Goal: Transaction & Acquisition: Register for event/course

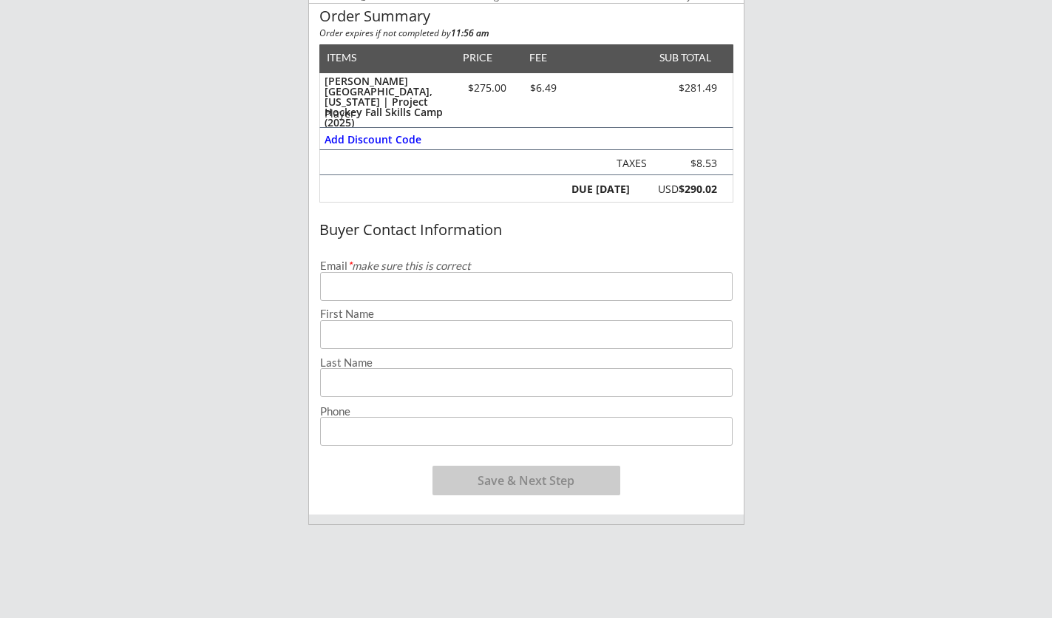
scroll to position [211, 0]
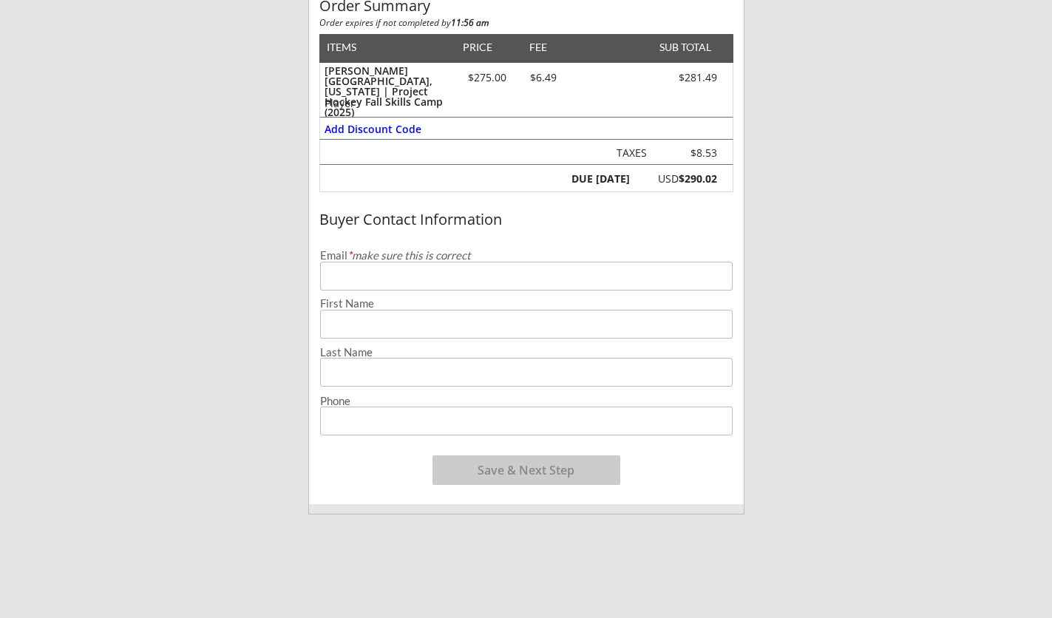
click at [420, 281] on input "email" at bounding box center [526, 276] width 413 height 29
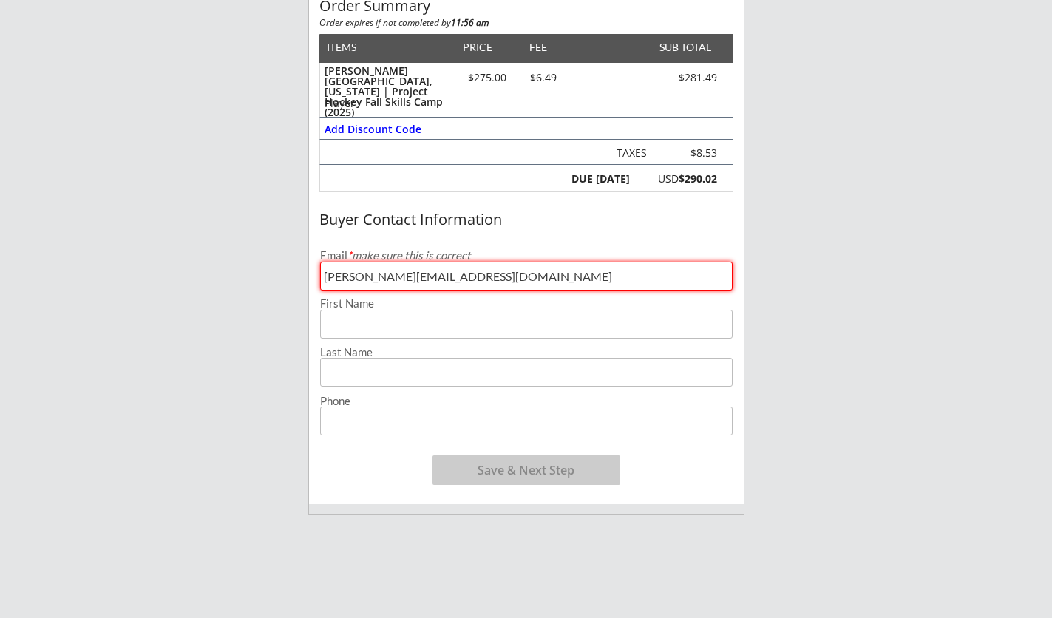
type input "[PERSON_NAME][EMAIL_ADDRESS][DOMAIN_NAME]"
click at [383, 331] on input "input" at bounding box center [526, 324] width 413 height 29
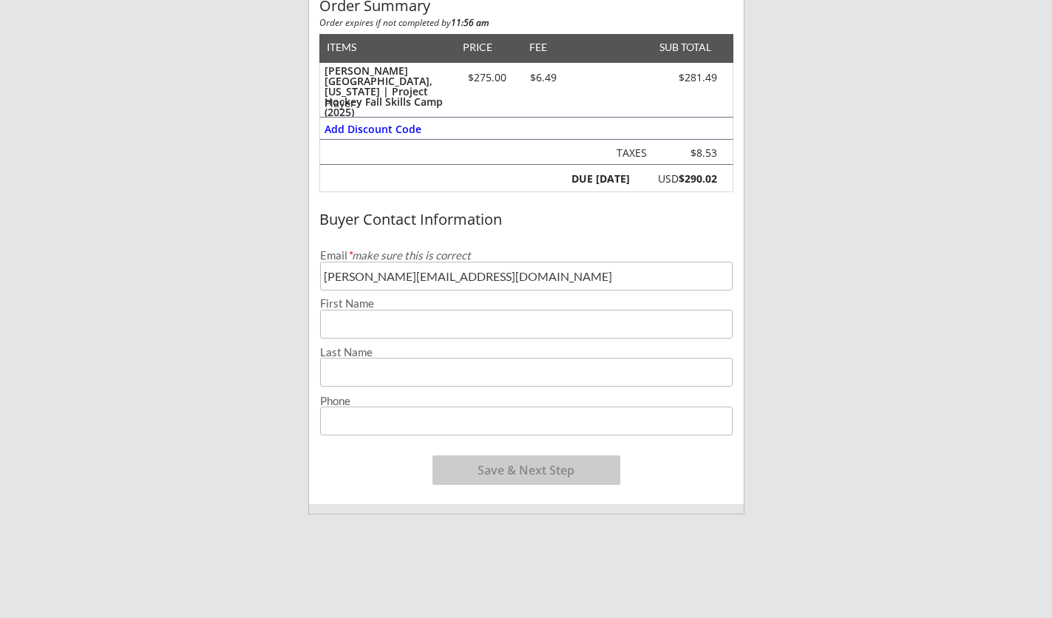
type input "[PERSON_NAME]"
type input "[PHONE_NUMBER]"
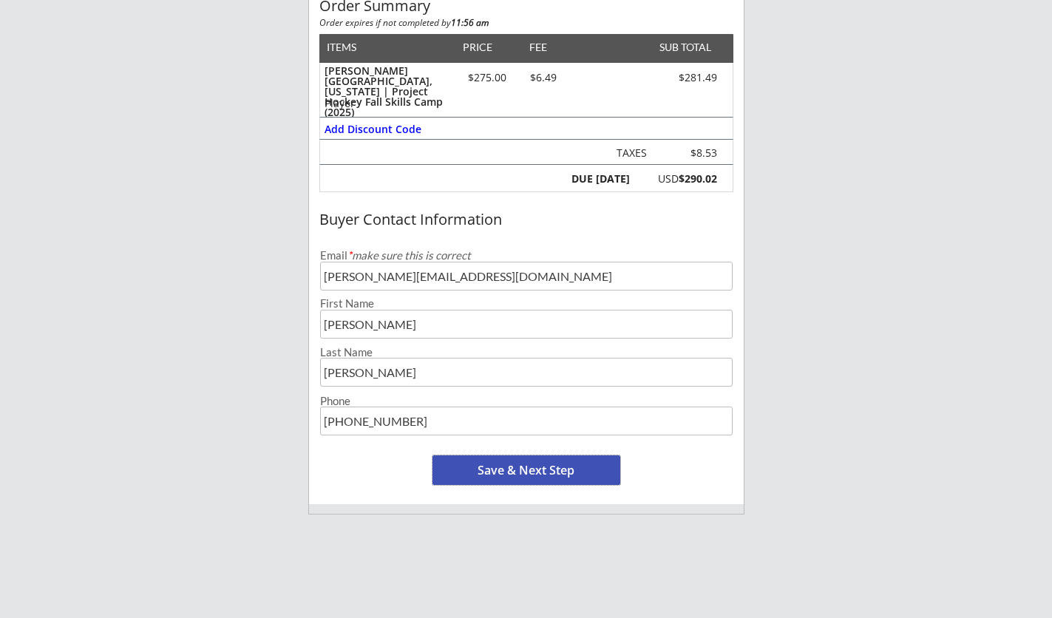
click at [520, 473] on button "Save & Next Step" at bounding box center [527, 470] width 188 height 30
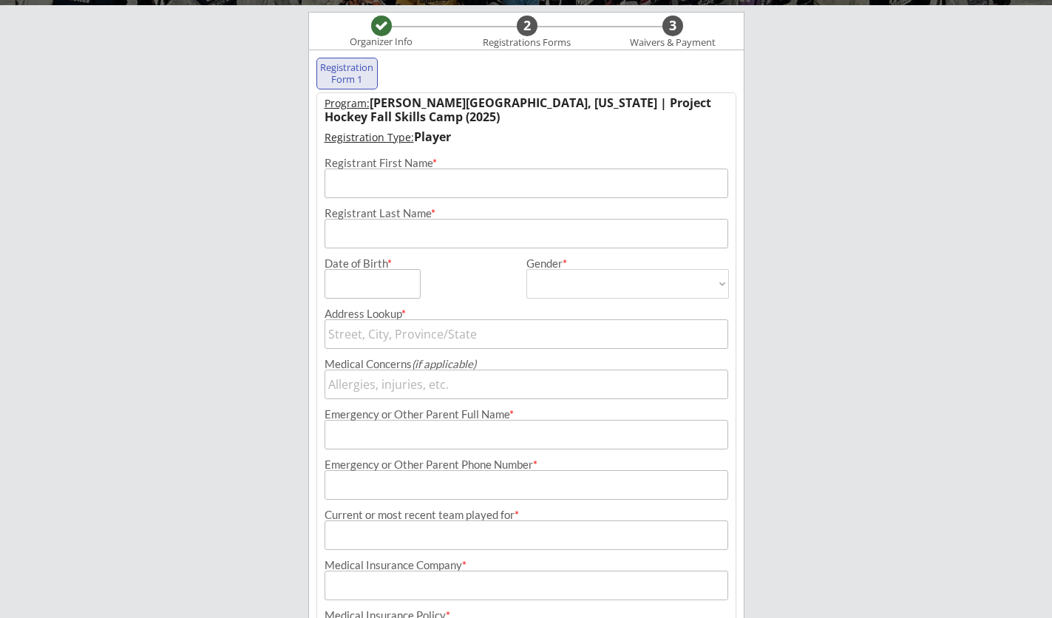
scroll to position [151, 0]
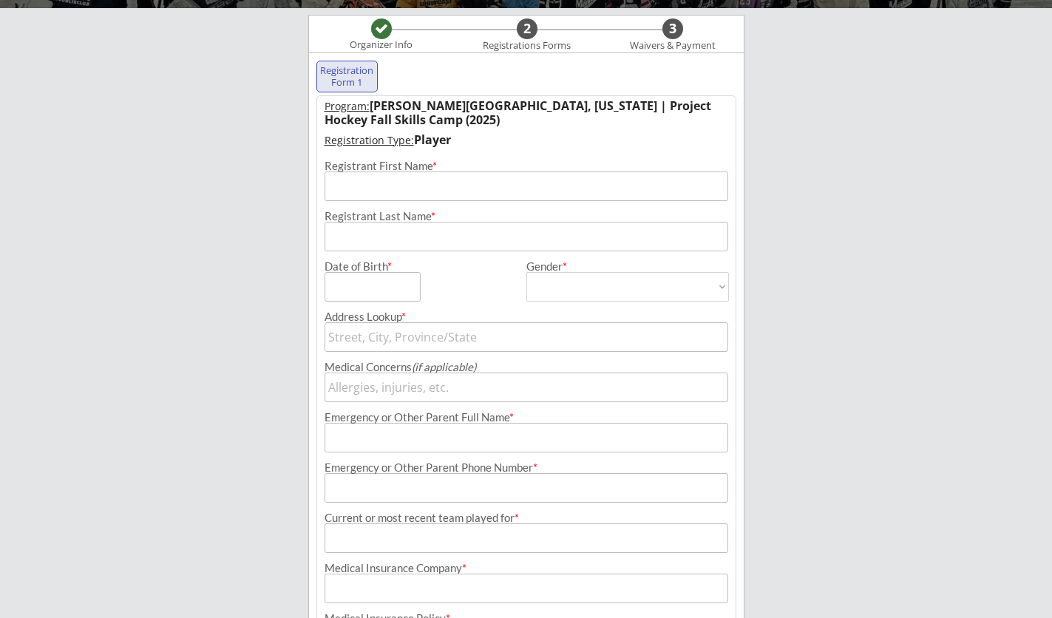
click at [390, 186] on input "input" at bounding box center [527, 187] width 404 height 30
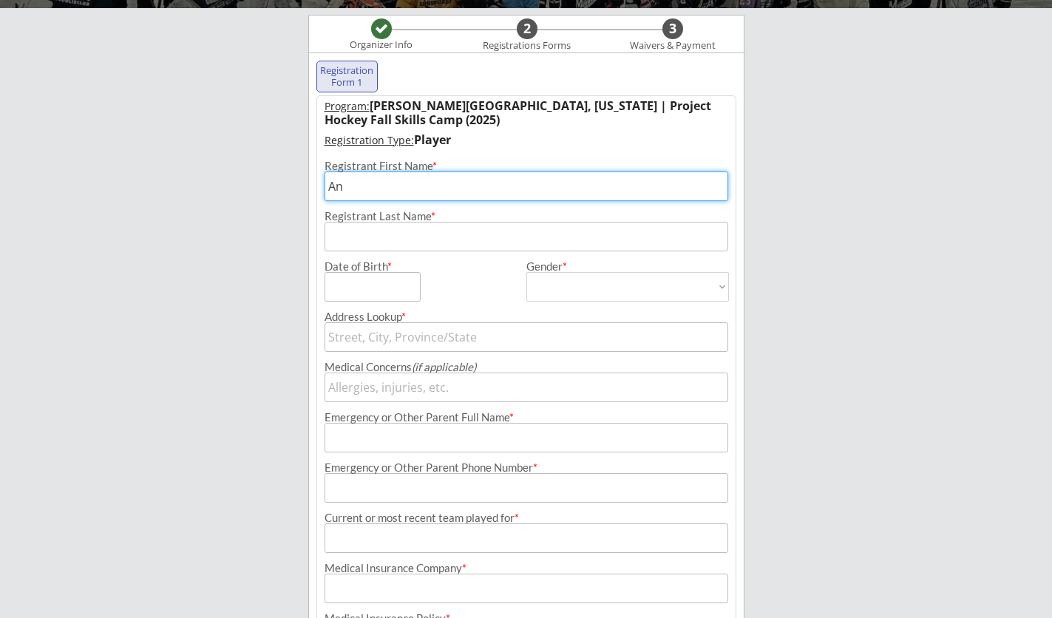
type input "[PERSON_NAME]"
type input "[STREET_ADDRESS]"
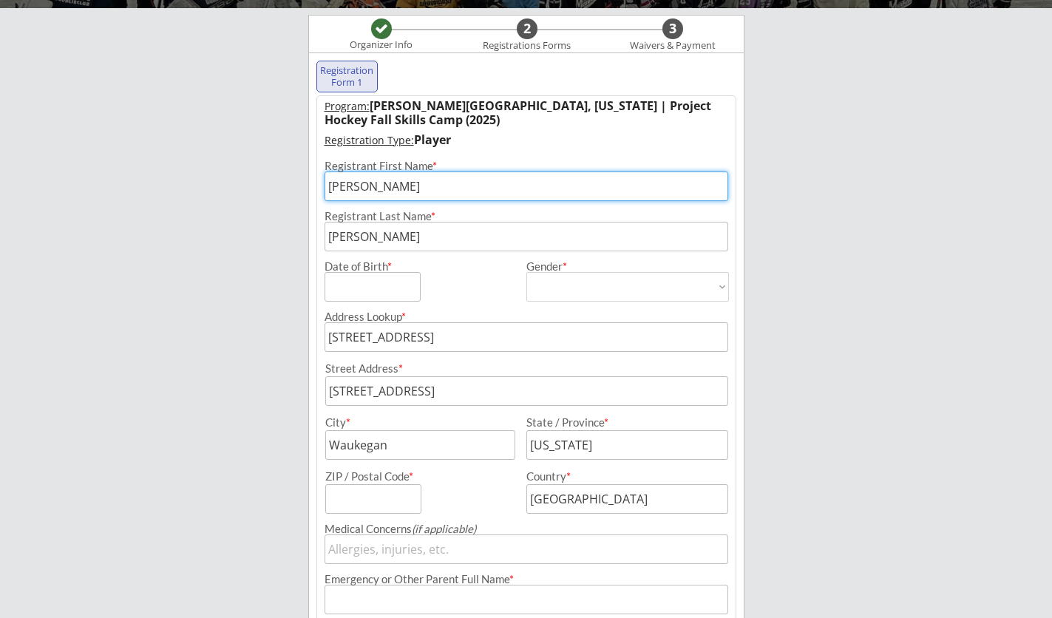
type input "83014"
click at [365, 276] on input "input" at bounding box center [373, 287] width 96 height 30
type input "[DATE]"
click at [587, 284] on select "[DEMOGRAPHIC_DATA] [DEMOGRAPHIC_DATA]" at bounding box center [627, 287] width 203 height 30
select select ""[DEMOGRAPHIC_DATA]""
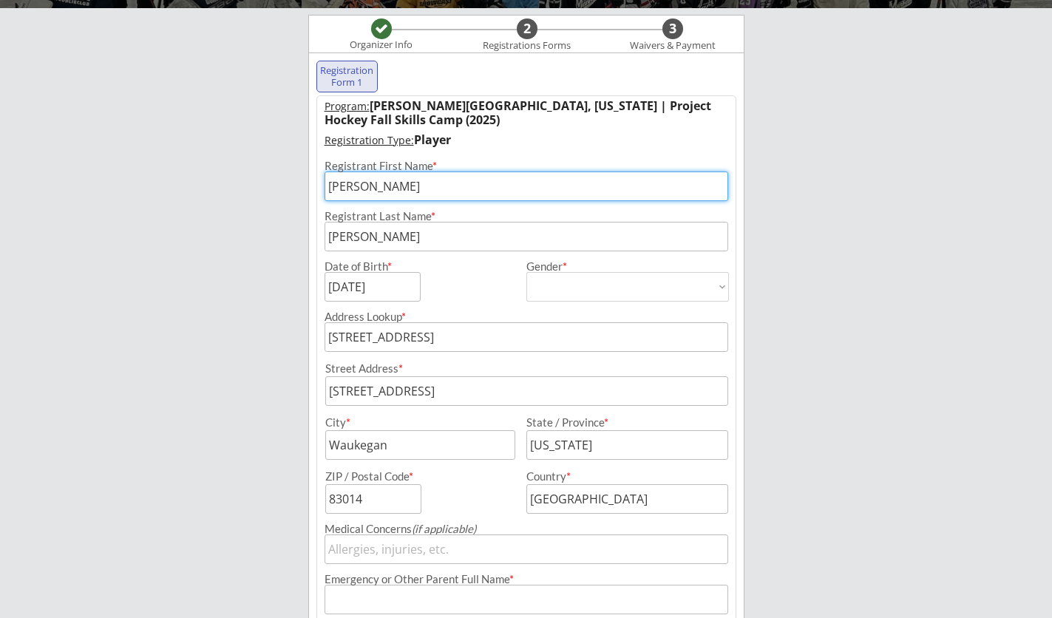
click at [526, 272] on select "[DEMOGRAPHIC_DATA] [DEMOGRAPHIC_DATA]" at bounding box center [627, 287] width 203 height 30
type input "[DEMOGRAPHIC_DATA]"
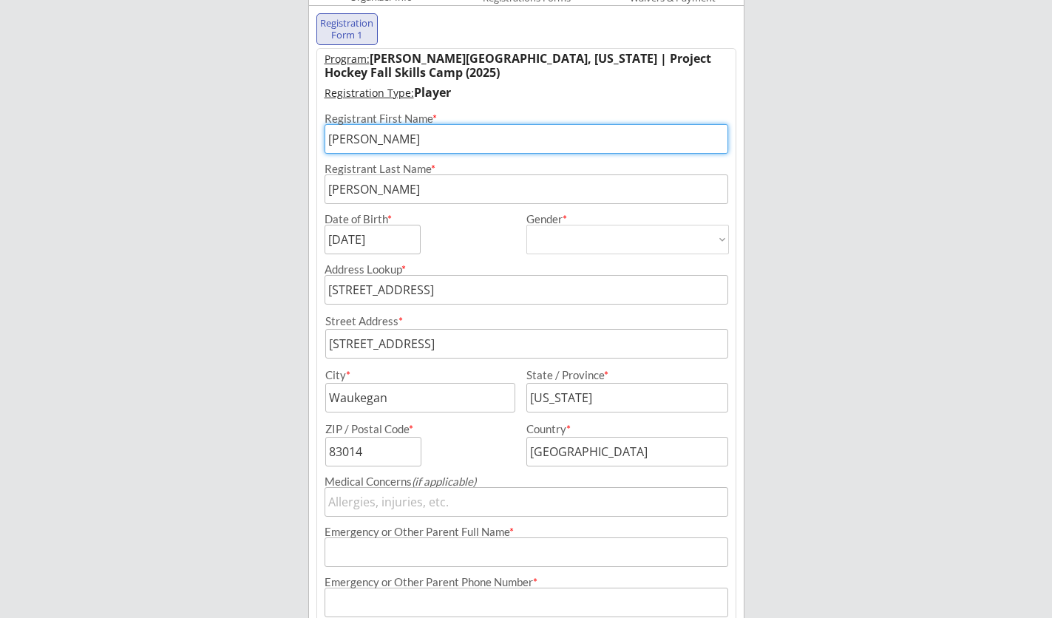
scroll to position [200, 0]
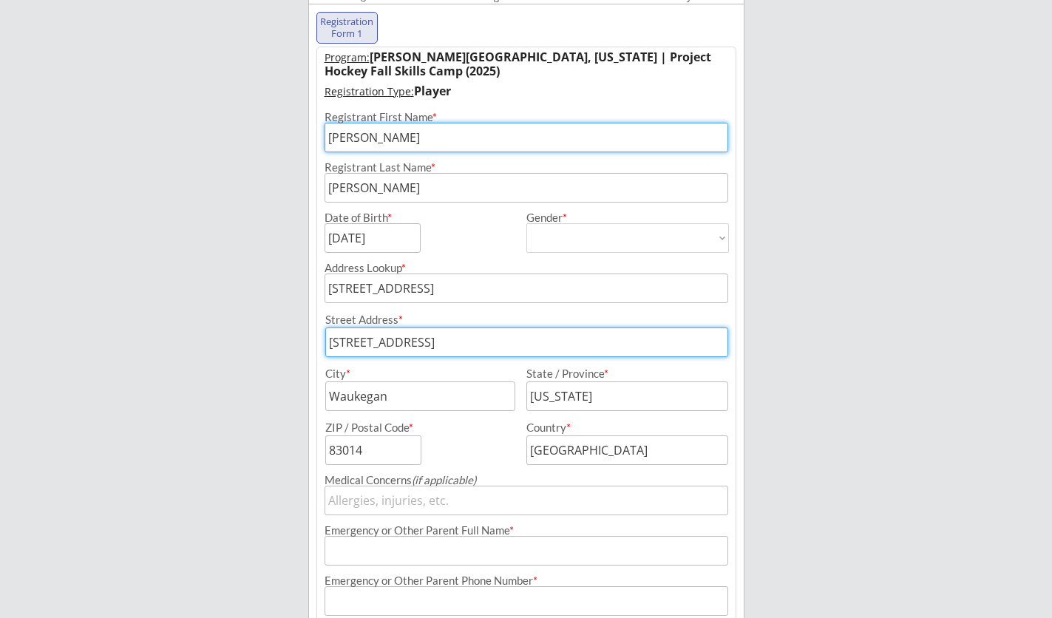
drag, startPoint x: 489, startPoint y: 348, endPoint x: 420, endPoint y: 347, distance: 69.5
click at [420, 347] on input "input" at bounding box center [526, 343] width 403 height 30
type input "[STREET_ADDRESS]"
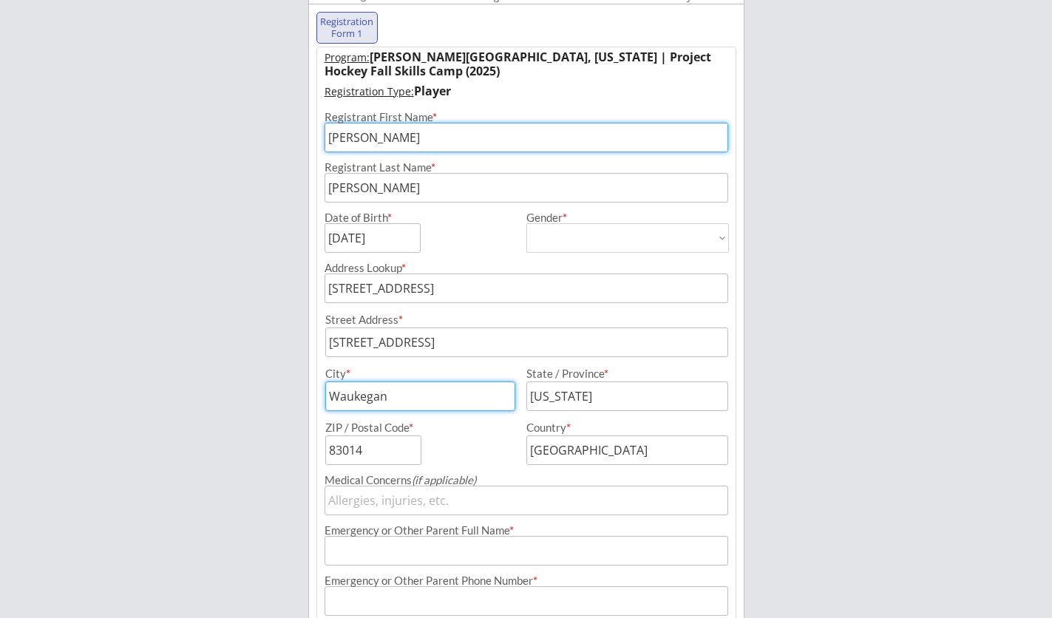
drag, startPoint x: 438, startPoint y: 401, endPoint x: 319, endPoint y: 392, distance: 119.4
click at [319, 392] on div "City *" at bounding box center [416, 389] width 197 height 43
type input "[PERSON_NAME]"
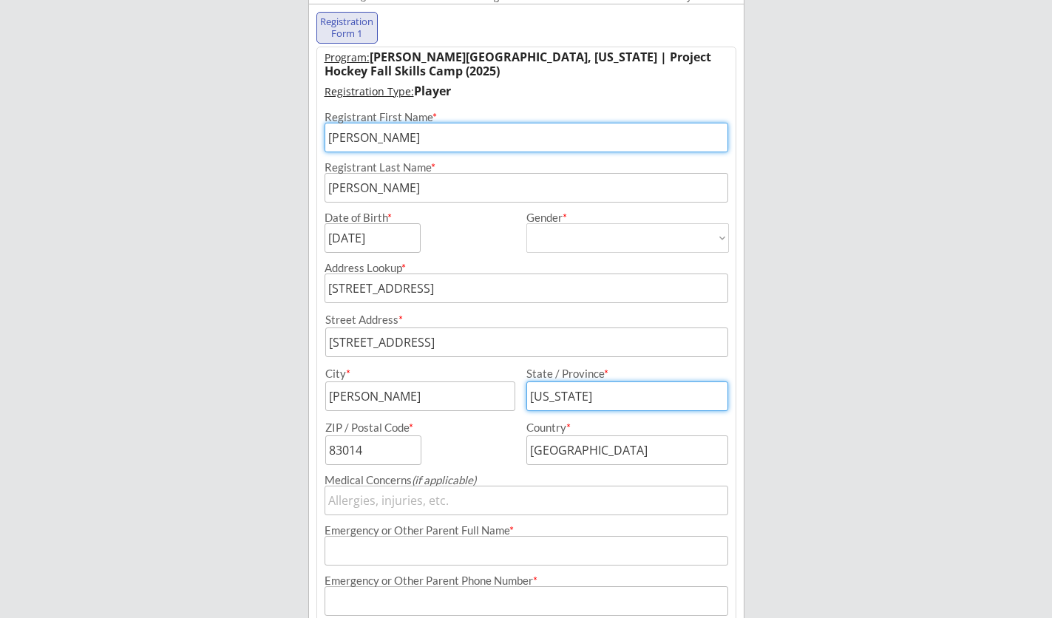
drag, startPoint x: 588, startPoint y: 398, endPoint x: 514, endPoint y: 396, distance: 74.0
click at [514, 396] on div "City * State / Province *" at bounding box center [527, 389] width 418 height 43
type input "[US_STATE]"
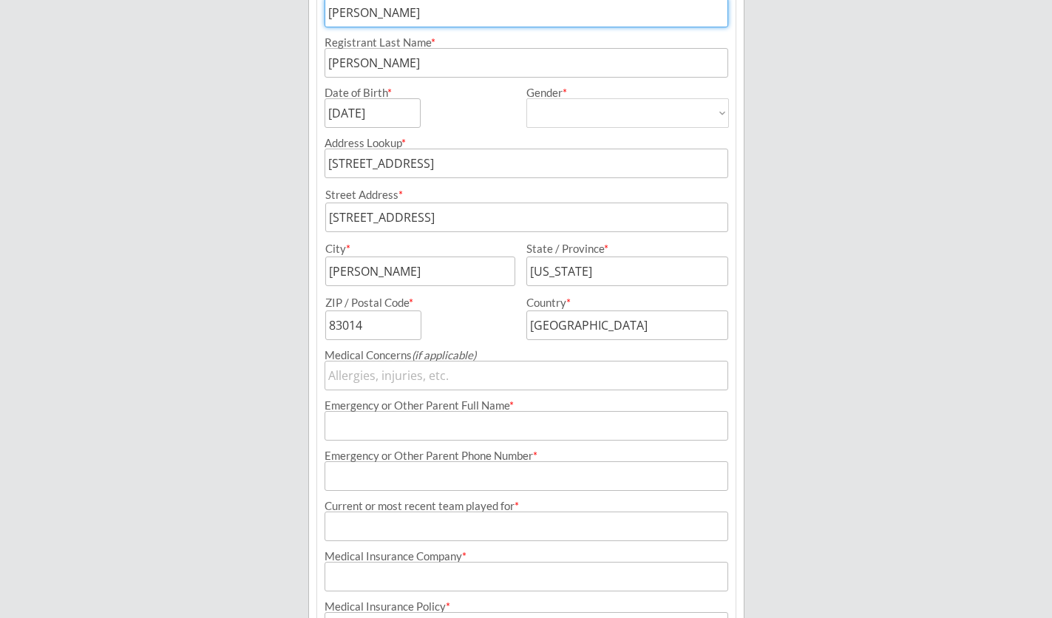
scroll to position [329, 0]
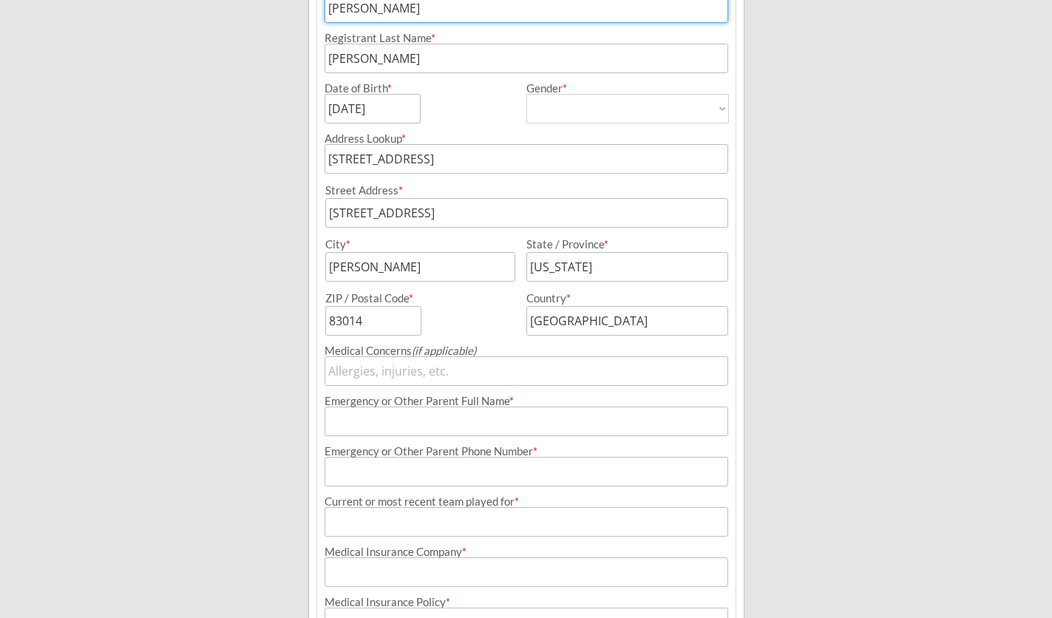
click at [461, 378] on input "input" at bounding box center [527, 371] width 404 height 30
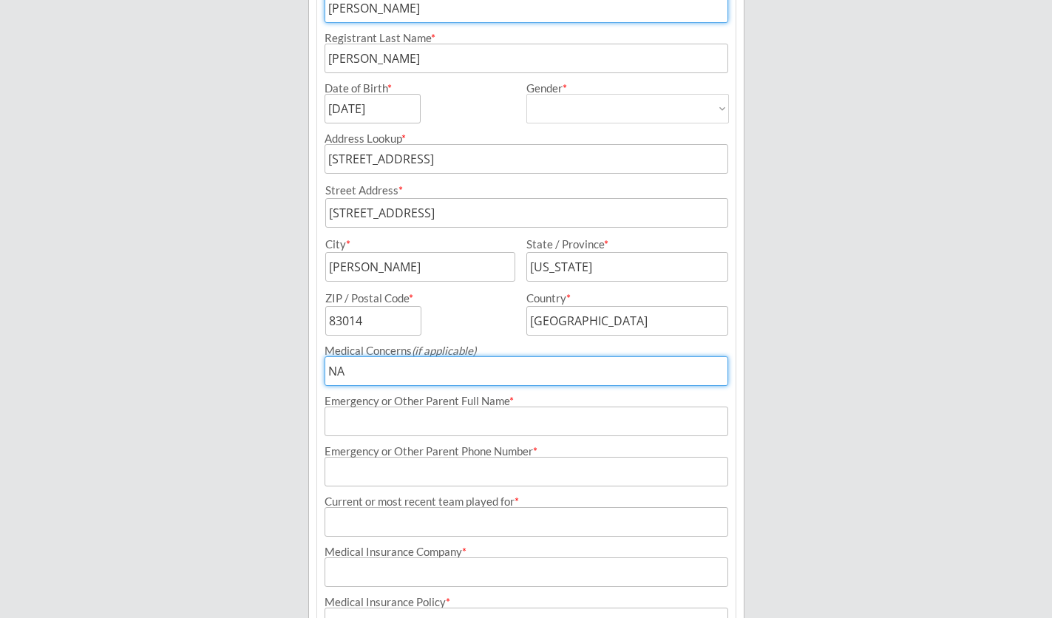
type input "NA"
click at [437, 427] on input "input" at bounding box center [527, 422] width 404 height 30
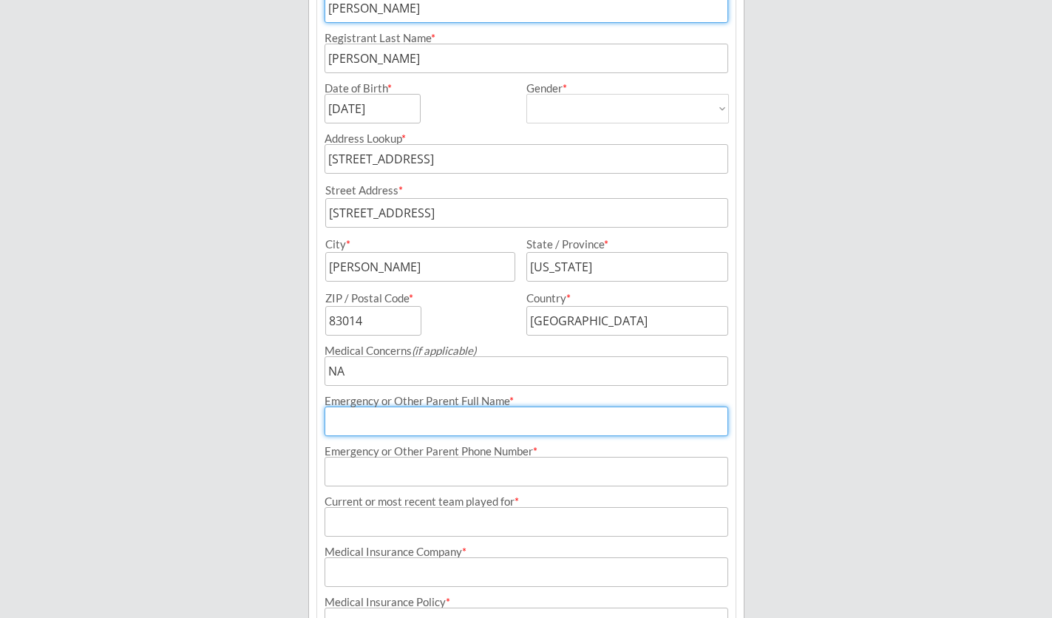
type input "T"
type input "[PERSON_NAME]"
click at [390, 469] on input "input" at bounding box center [527, 472] width 404 height 30
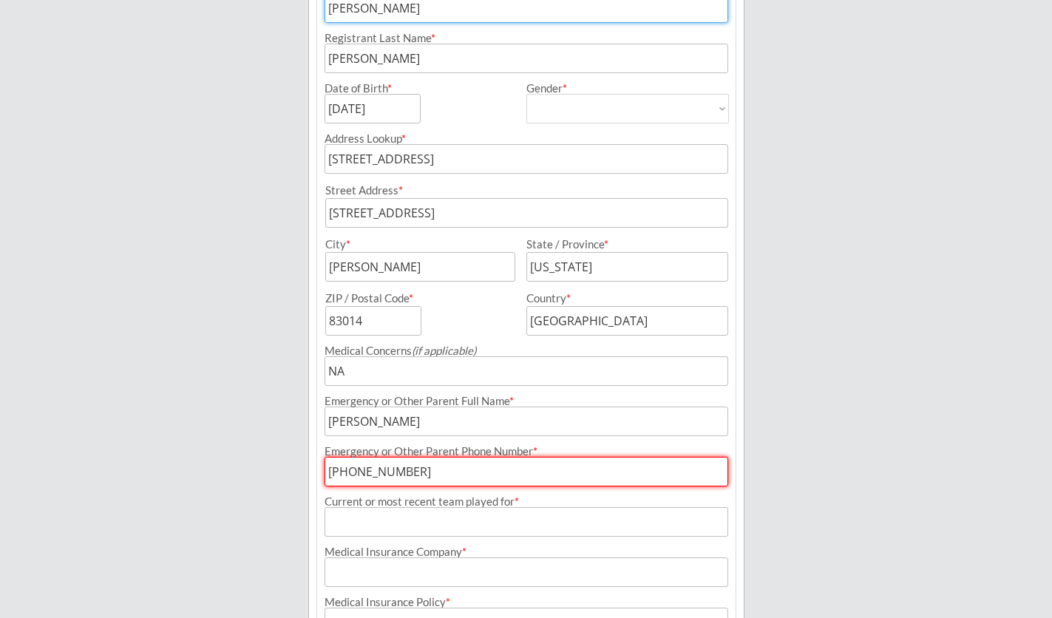
type input "[PHONE_NUMBER]"
click at [422, 528] on input "input" at bounding box center [527, 522] width 404 height 30
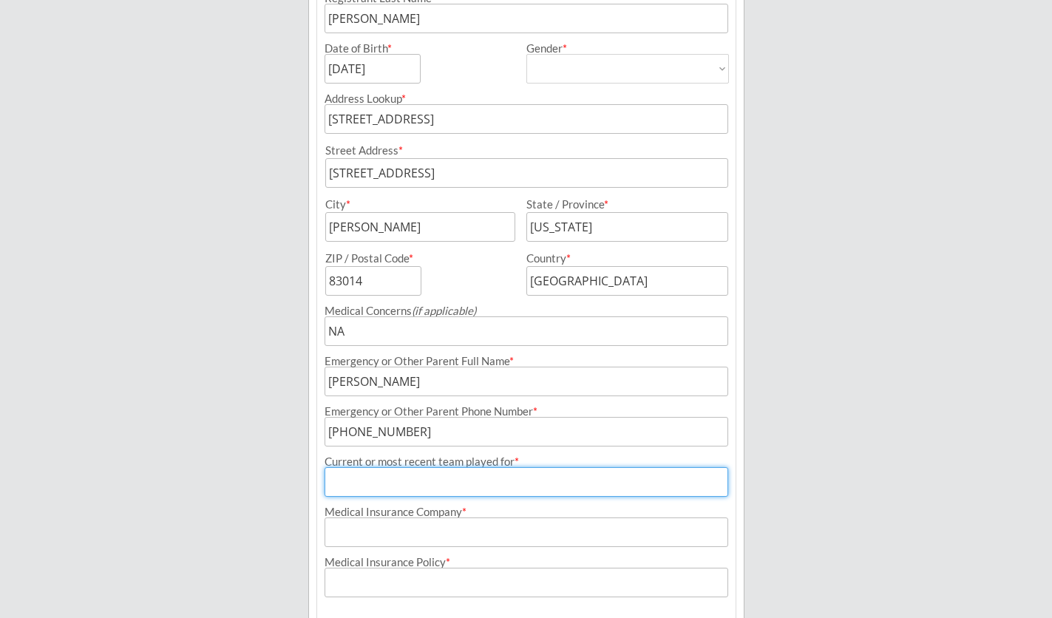
scroll to position [379, 0]
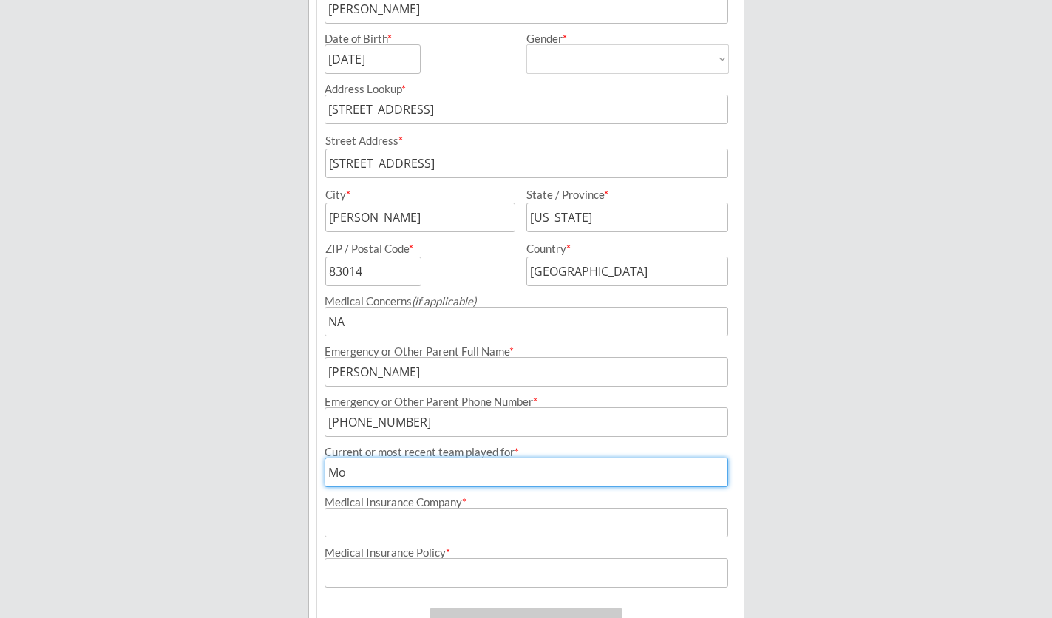
type input "M"
type input "JHYH"
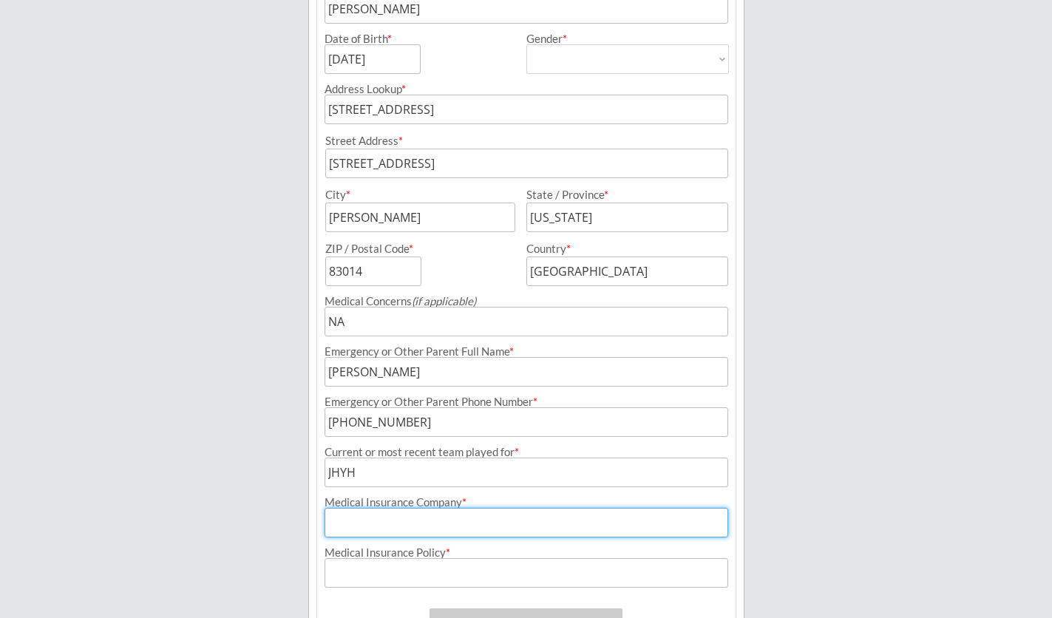
click at [427, 532] on input "input" at bounding box center [527, 523] width 404 height 30
type input "Blue Cross"
click at [440, 572] on input "input" at bounding box center [527, 573] width 404 height 30
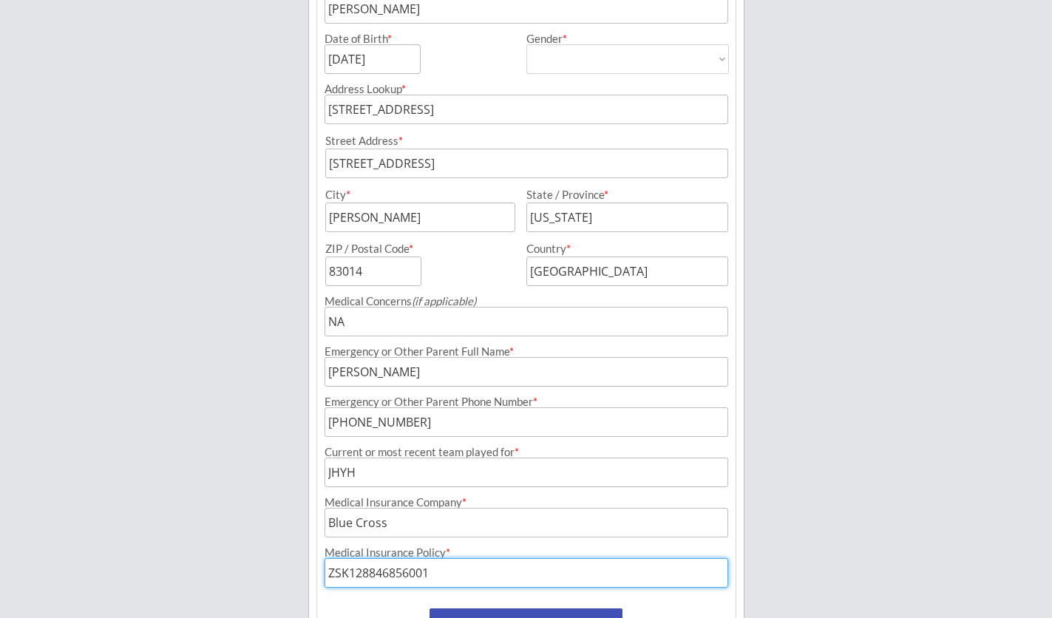
scroll to position [480, 0]
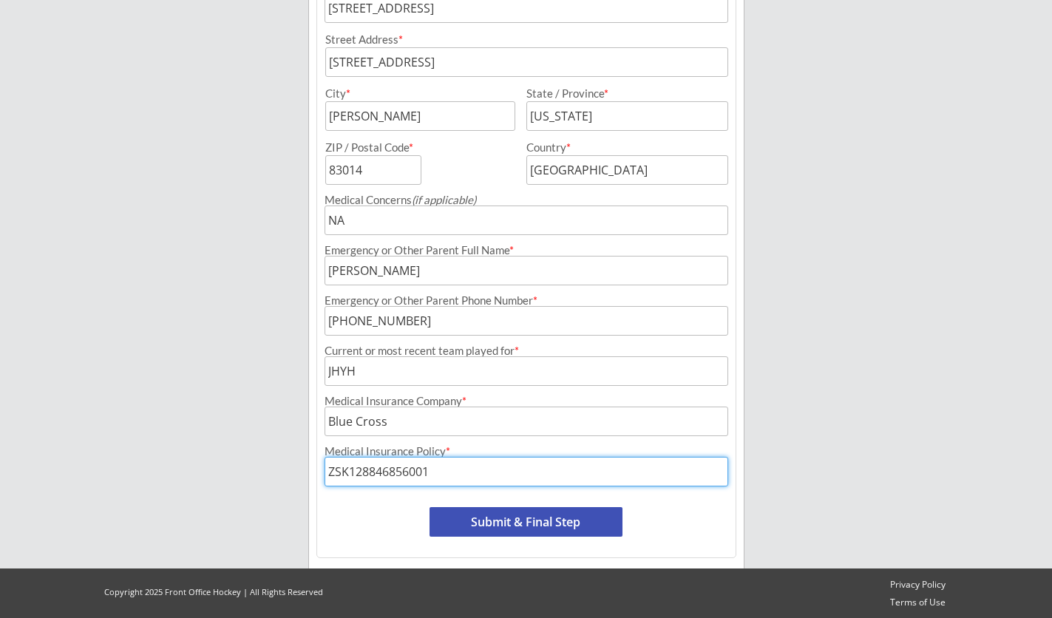
type input "ZSK128846856001"
click at [519, 525] on button "Submit & Final Step" at bounding box center [526, 522] width 193 height 30
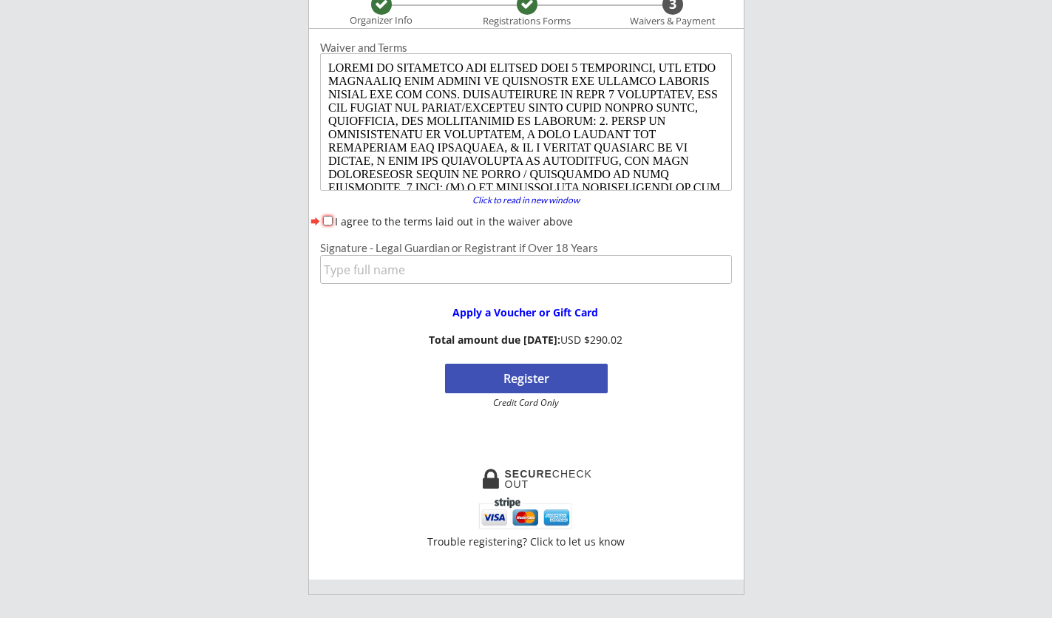
scroll to position [166, 0]
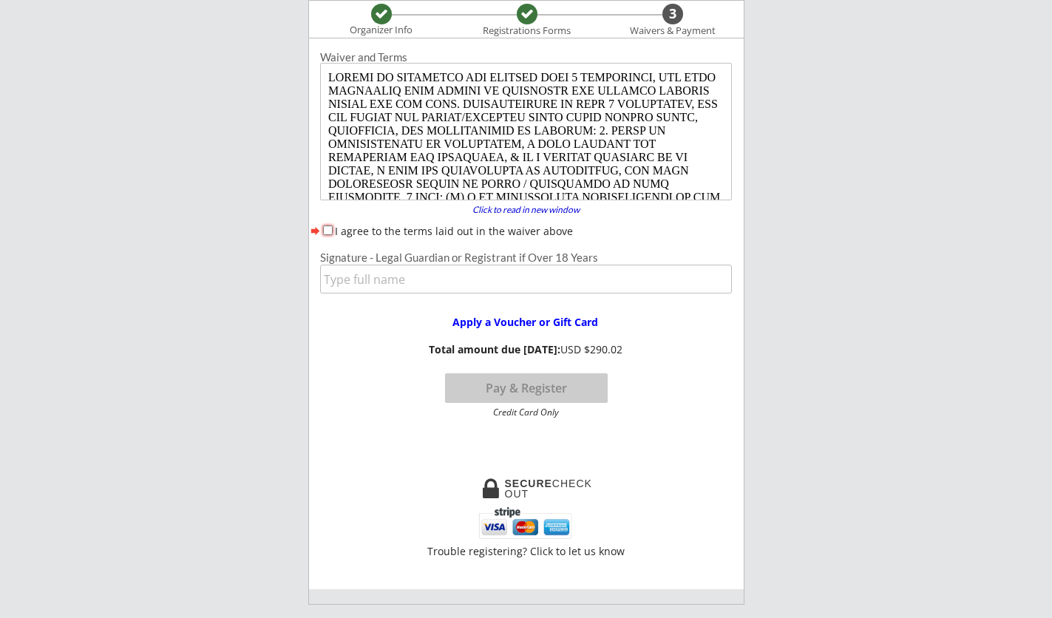
click at [328, 226] on input "I agree to the terms laid out in the waiver above" at bounding box center [328, 231] width 10 height 10
checkbox input "true"
click at [342, 281] on input "input" at bounding box center [526, 279] width 412 height 29
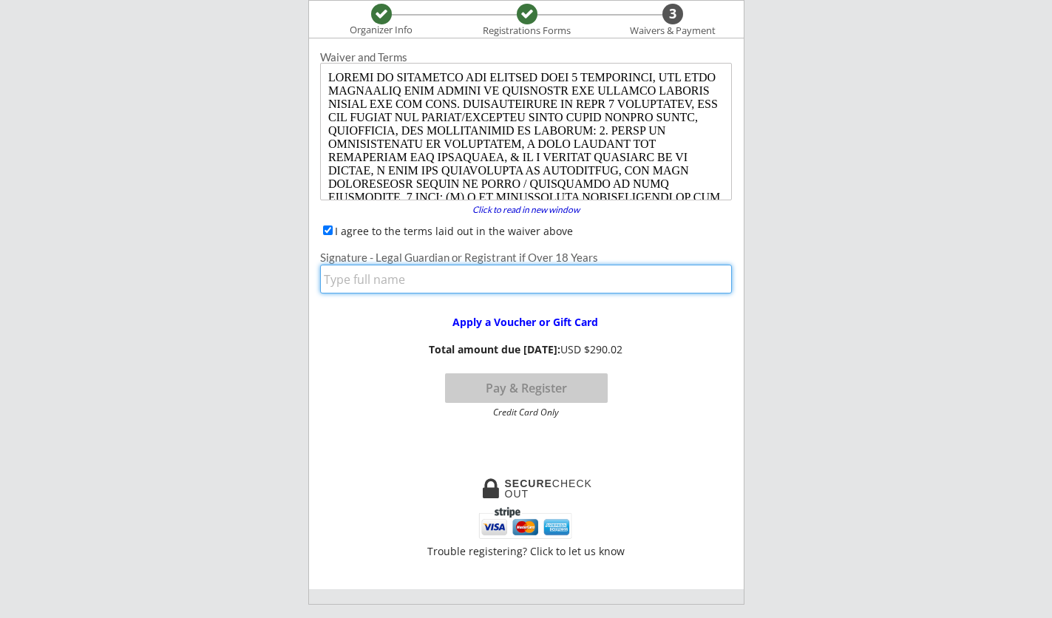
type input "[PERSON_NAME]"
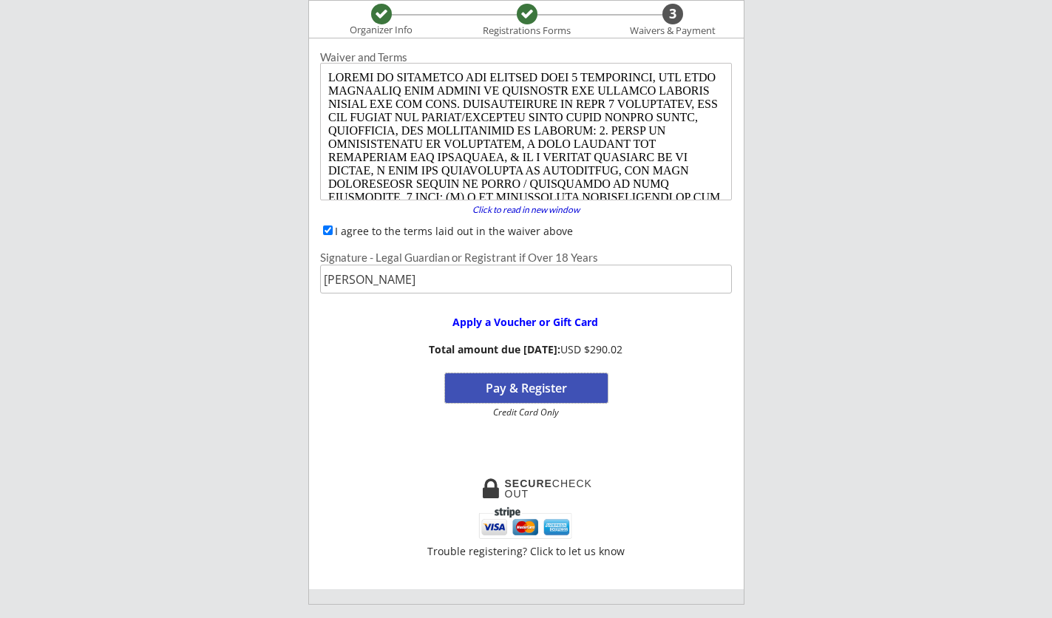
click at [527, 384] on button "Pay & Register" at bounding box center [526, 388] width 163 height 30
